Goal: Task Accomplishment & Management: Use online tool/utility

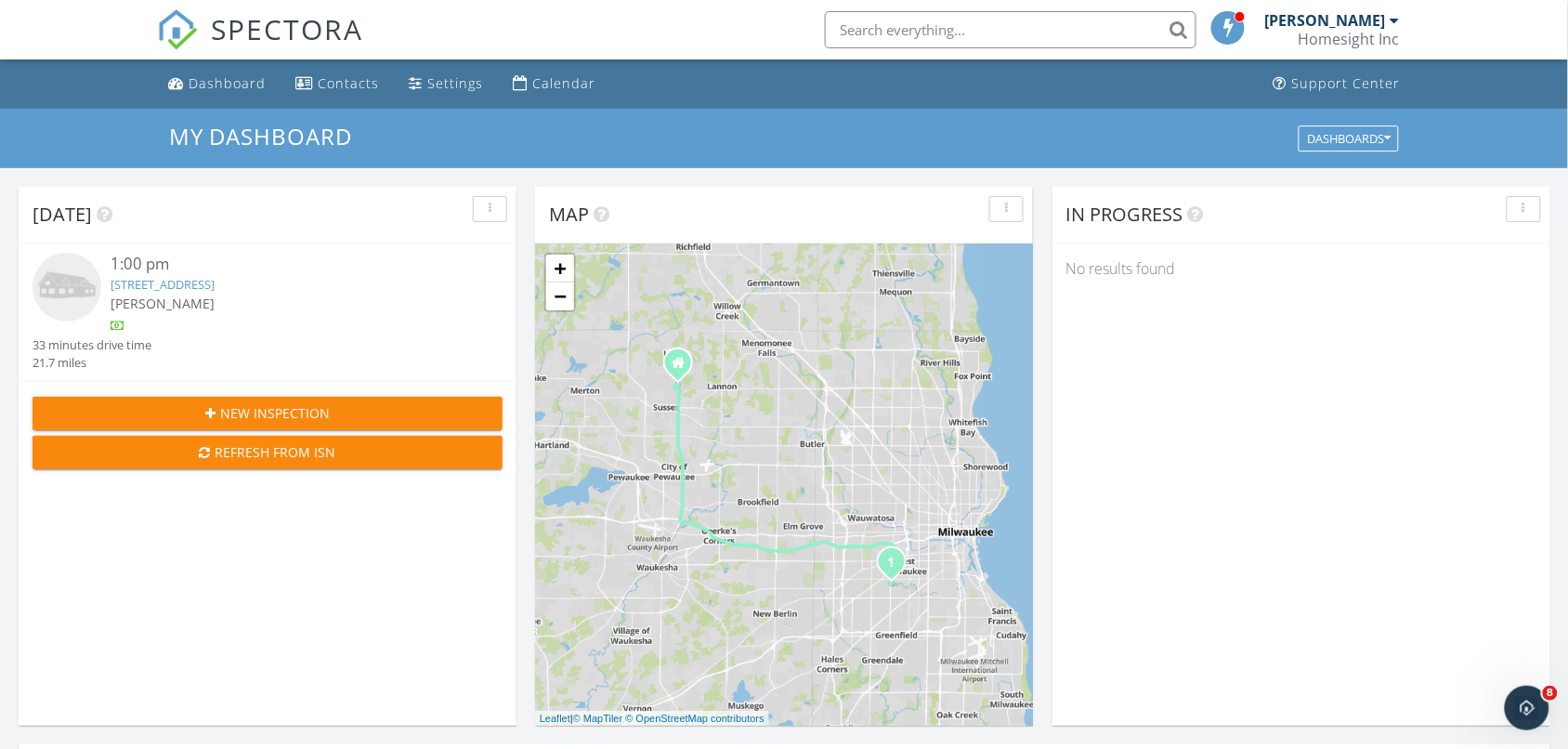
click at [214, 285] on link "2457 S 59th St, West Allis, WI 53219" at bounding box center [163, 285] width 104 height 17
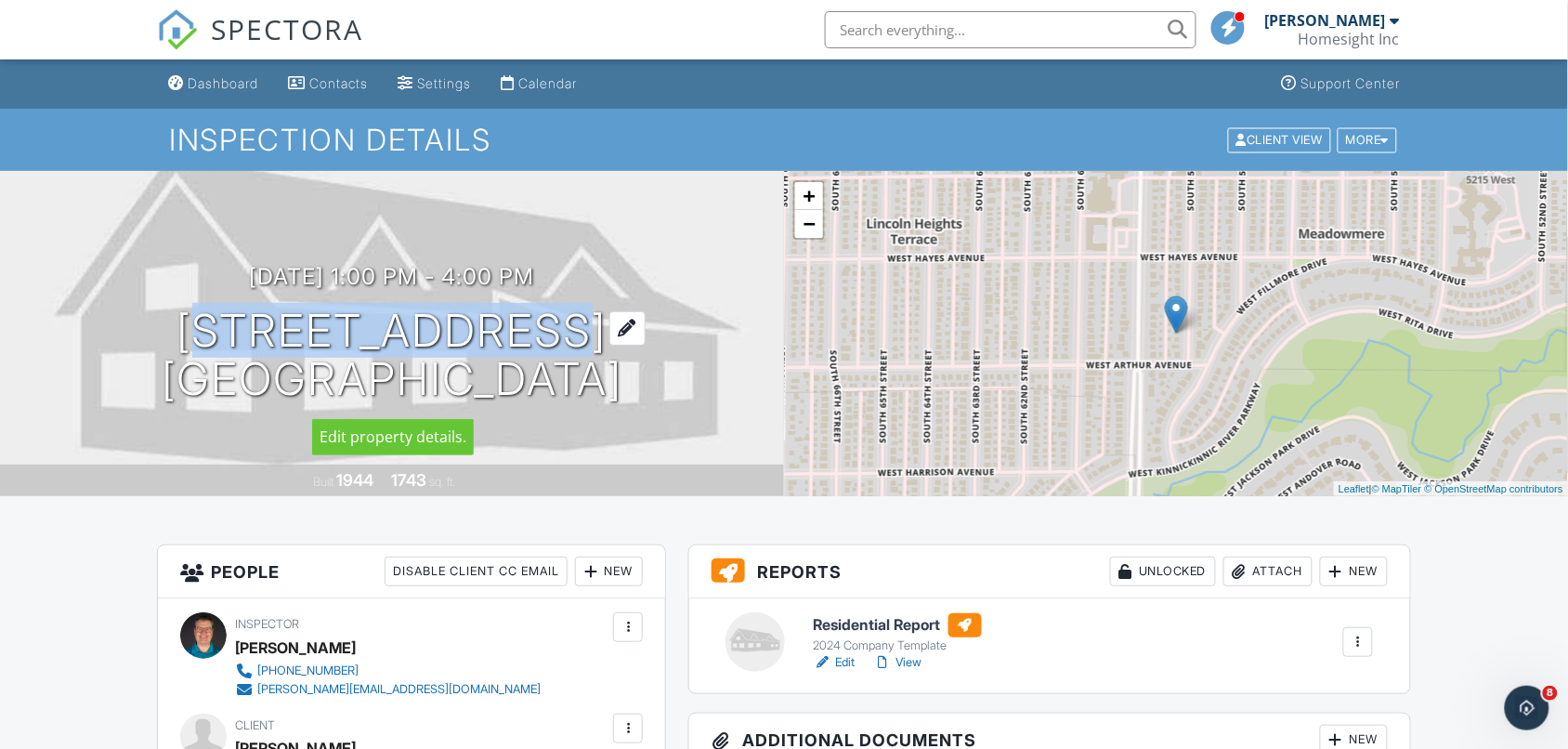
drag, startPoint x: 579, startPoint y: 323, endPoint x: 230, endPoint y: 332, distance: 349.1
click at [230, 332] on h1 "[STREET_ADDRESS] [GEOGRAPHIC_DATA], WI 53219" at bounding box center [392, 355] width 461 height 99
copy h1 "[STREET_ADDRESS]"
